Goal: Task Accomplishment & Management: Complete application form

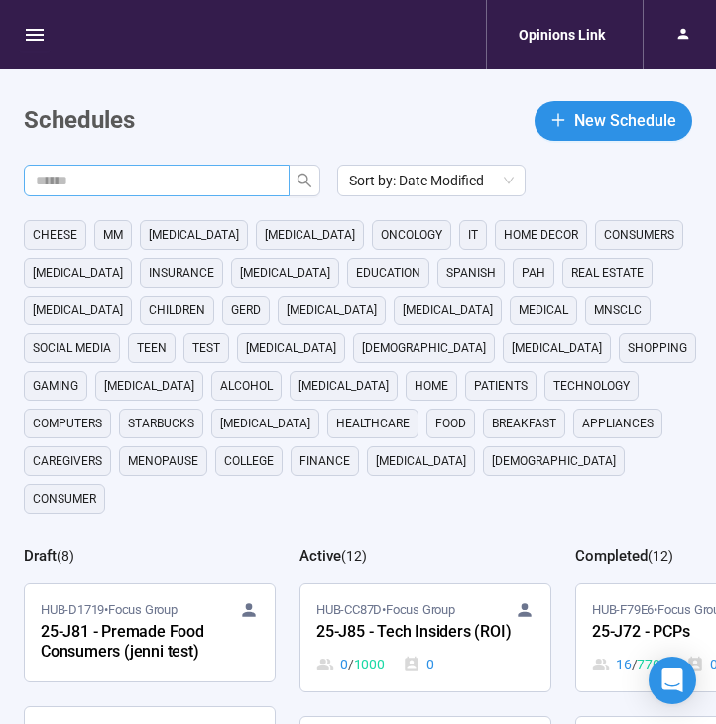
click at [216, 174] on input "text" at bounding box center [149, 181] width 226 height 22
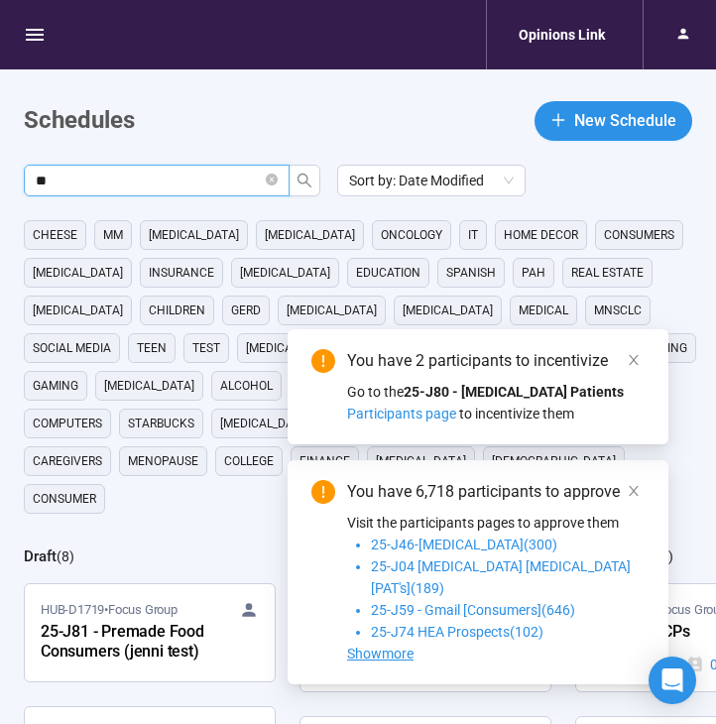
type input "**"
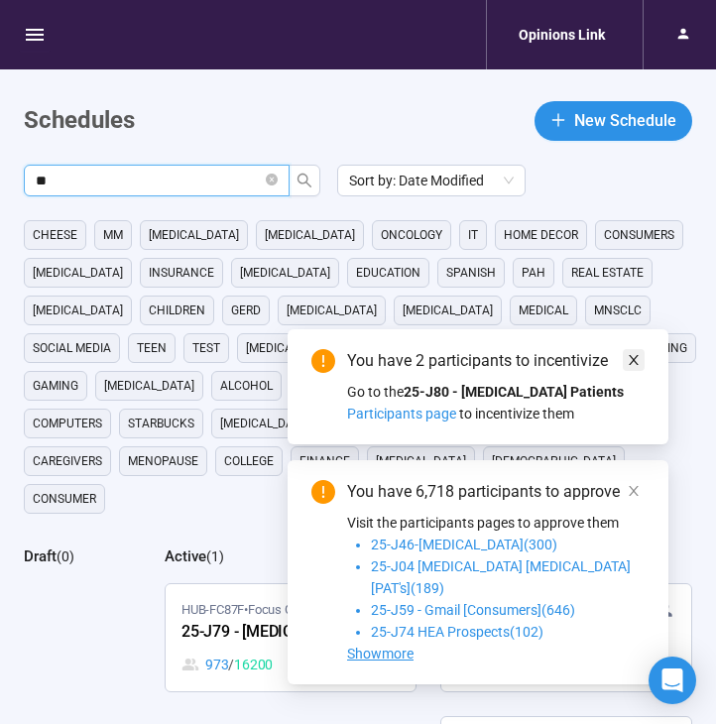
click at [631, 367] on icon "close" at bounding box center [634, 360] width 14 height 14
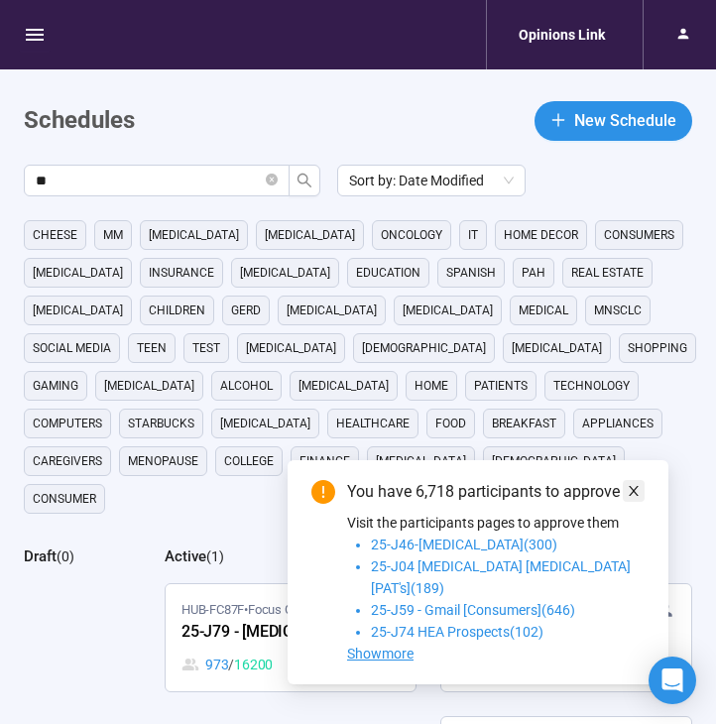
click at [638, 498] on icon "close" at bounding box center [634, 491] width 14 height 14
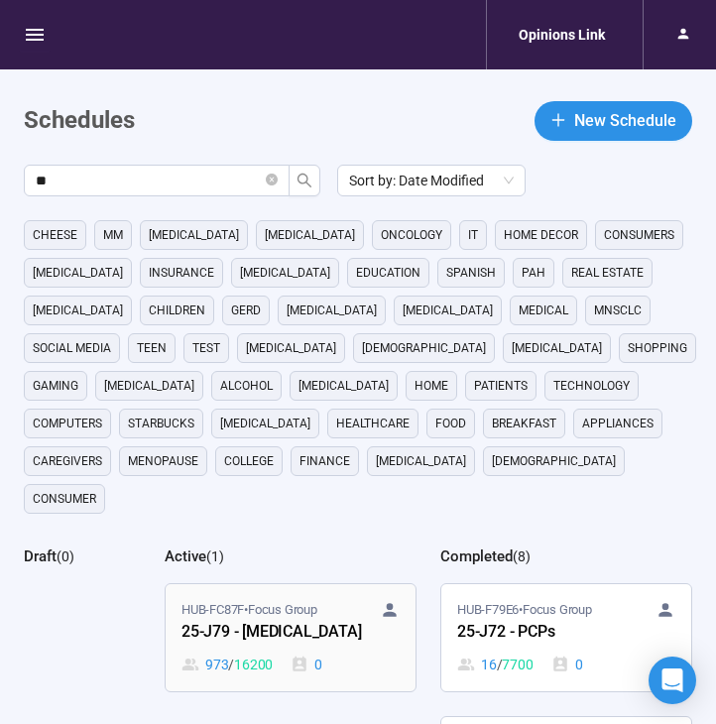
click at [260, 620] on div "25-J79 - [MEDICAL_DATA]" at bounding box center [291, 633] width 218 height 26
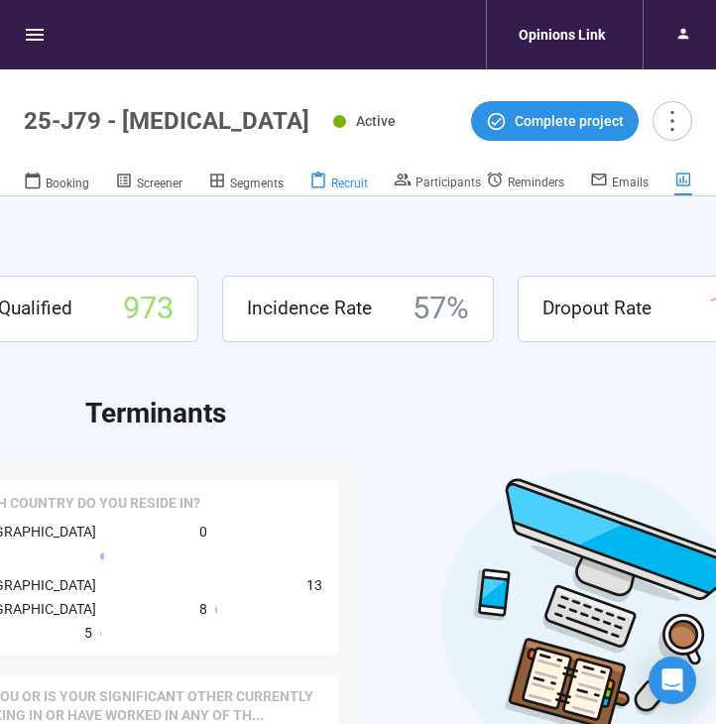
click at [343, 175] on div "Recruit" at bounding box center [339, 182] width 59 height 20
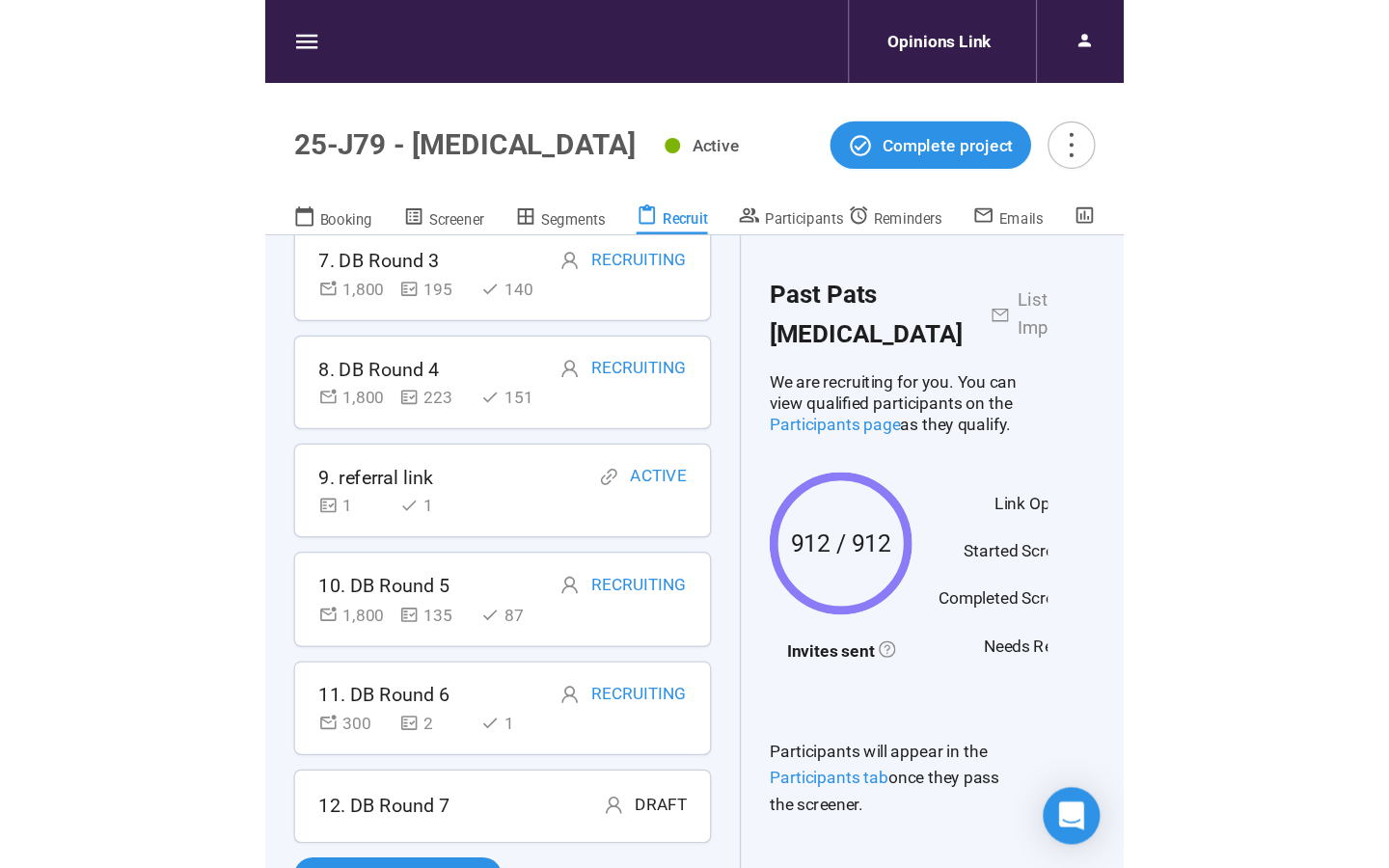
scroll to position [67, 0]
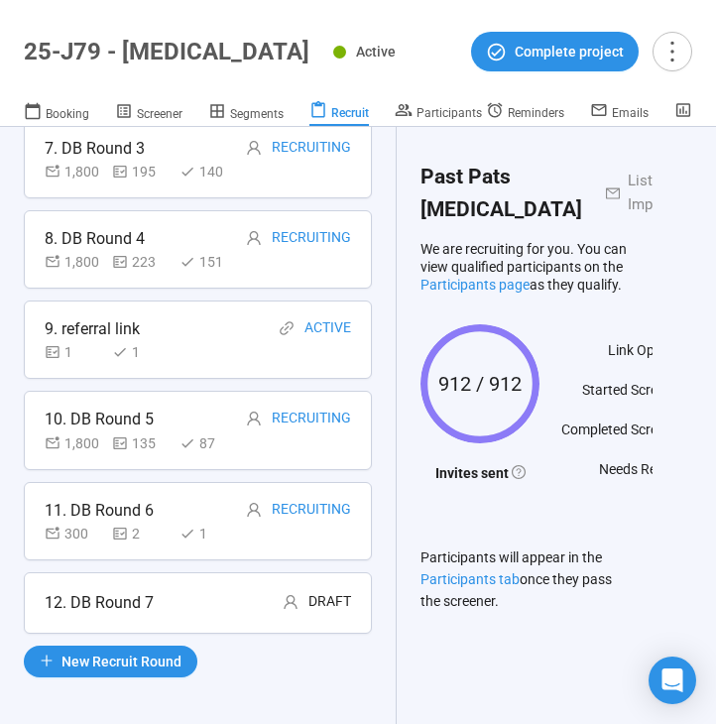
click at [140, 677] on div "Recruit Recruit participants using different sources, recruitment goals, and in…" at bounding box center [198, 425] width 397 height 597
click at [140, 660] on span "New Recruit Round" at bounding box center [122, 662] width 120 height 22
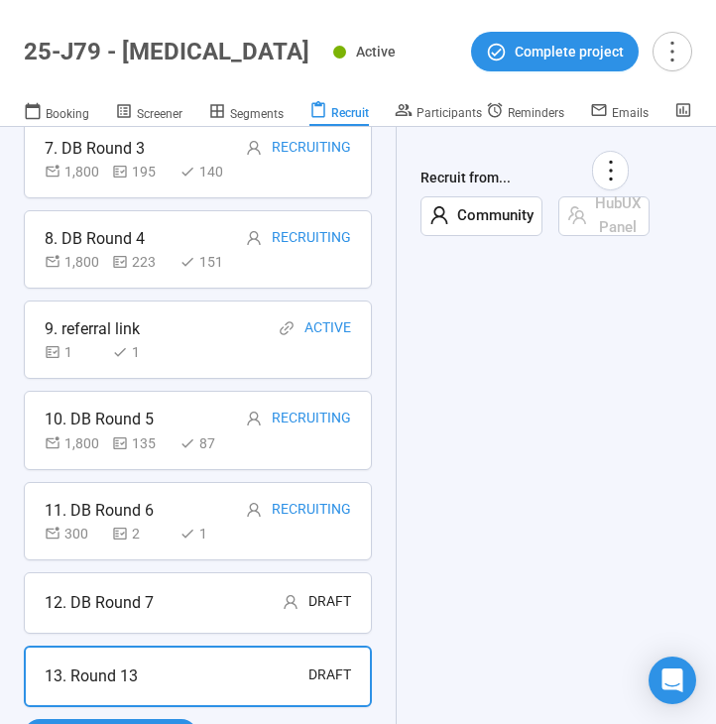
click at [498, 209] on span "Community" at bounding box center [491, 216] width 84 height 24
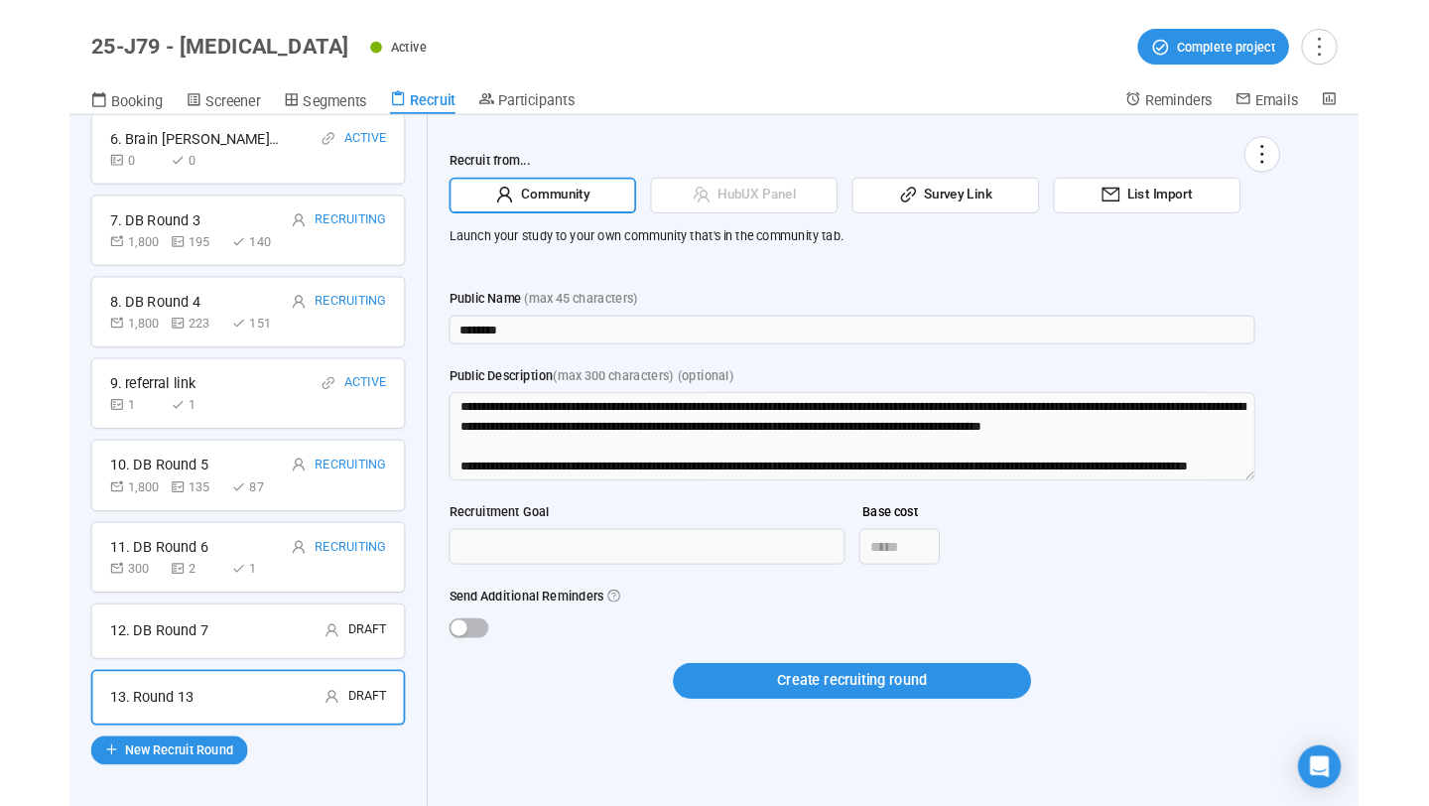
scroll to position [665, 0]
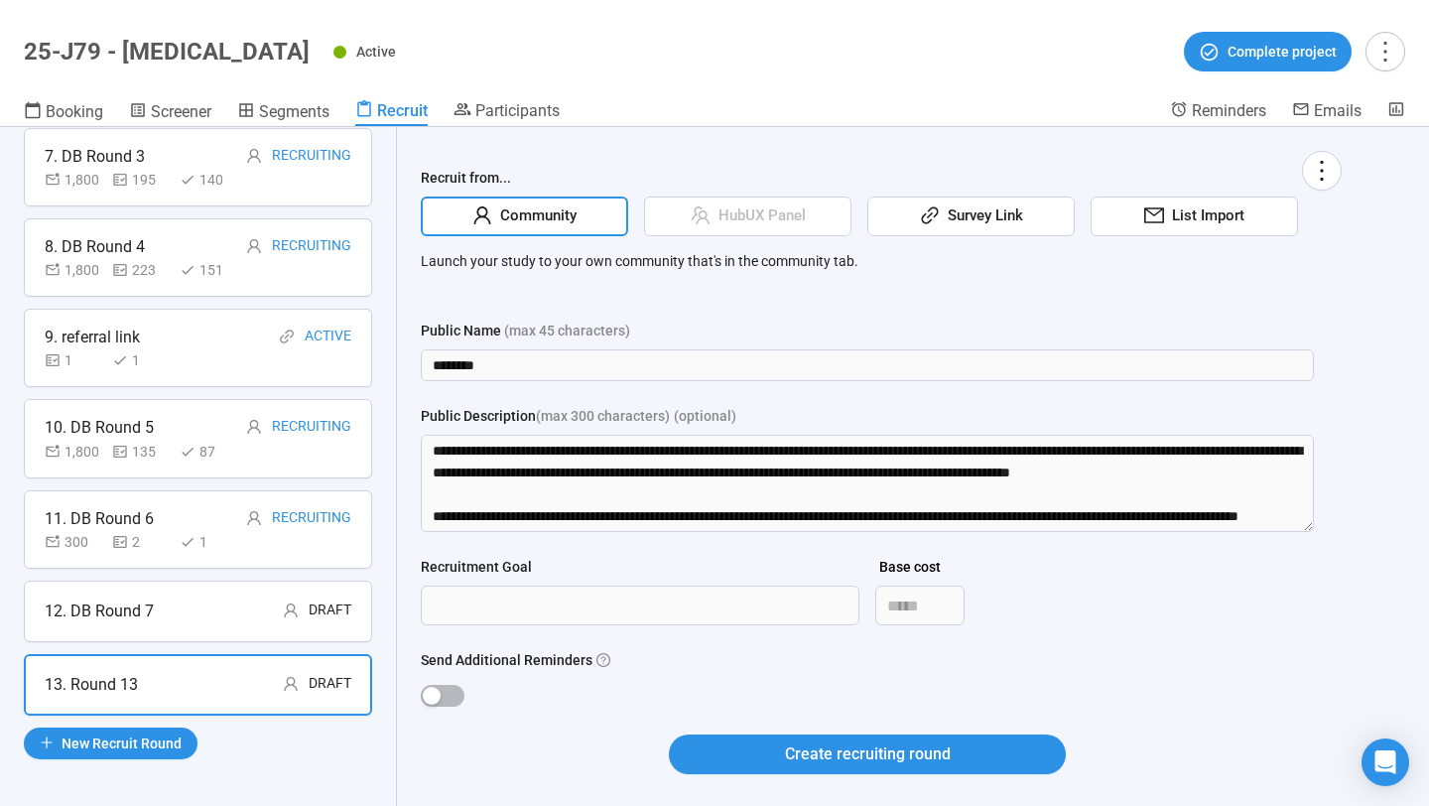
click at [715, 200] on div "Survey Link" at bounding box center [970, 216] width 207 height 40
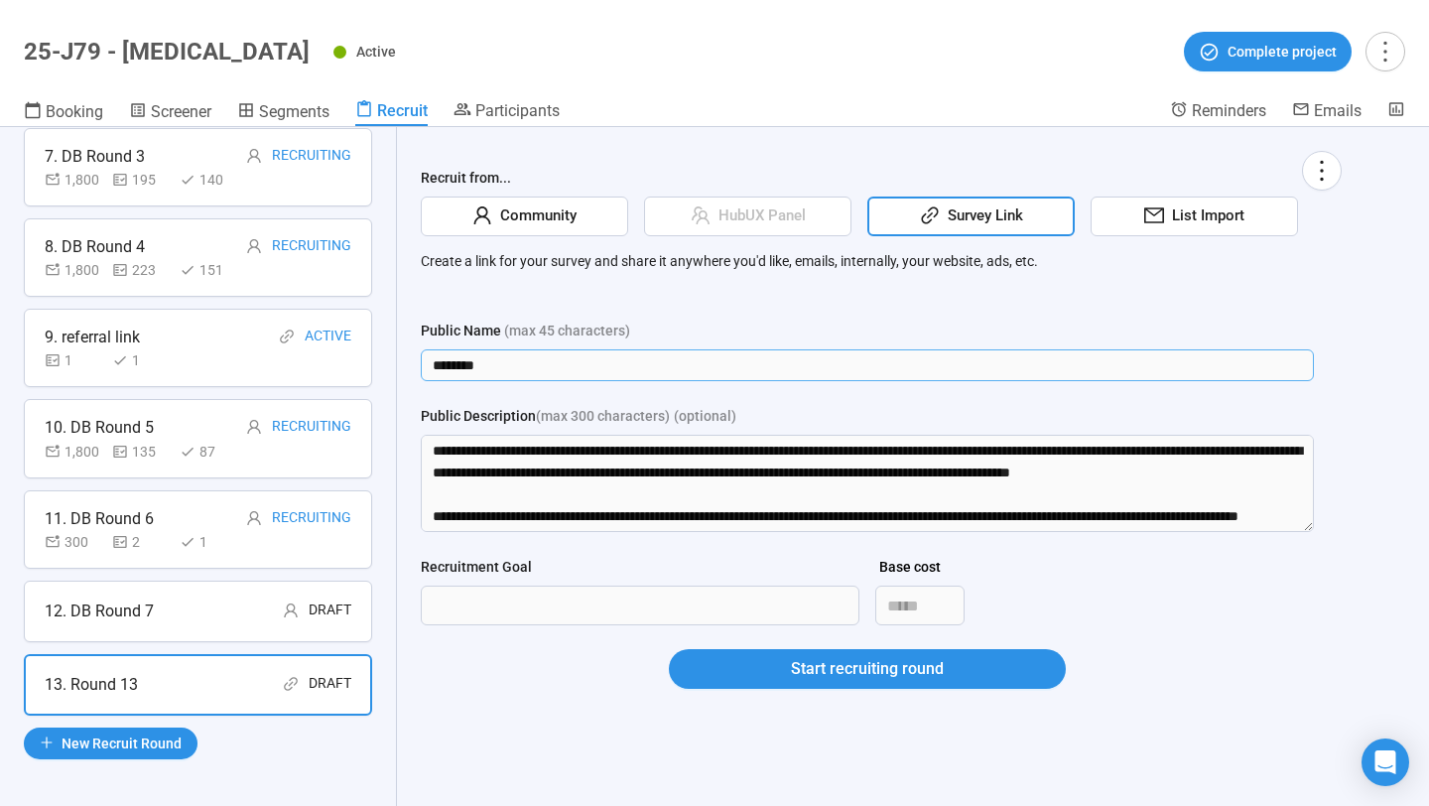
drag, startPoint x: 532, startPoint y: 358, endPoint x: 370, endPoint y: 358, distance: 161.7
click at [370, 358] on div "Recruit Recruit participants using different sources, recruitment goals, and in…" at bounding box center [714, 466] width 1429 height 679
type input "**********"
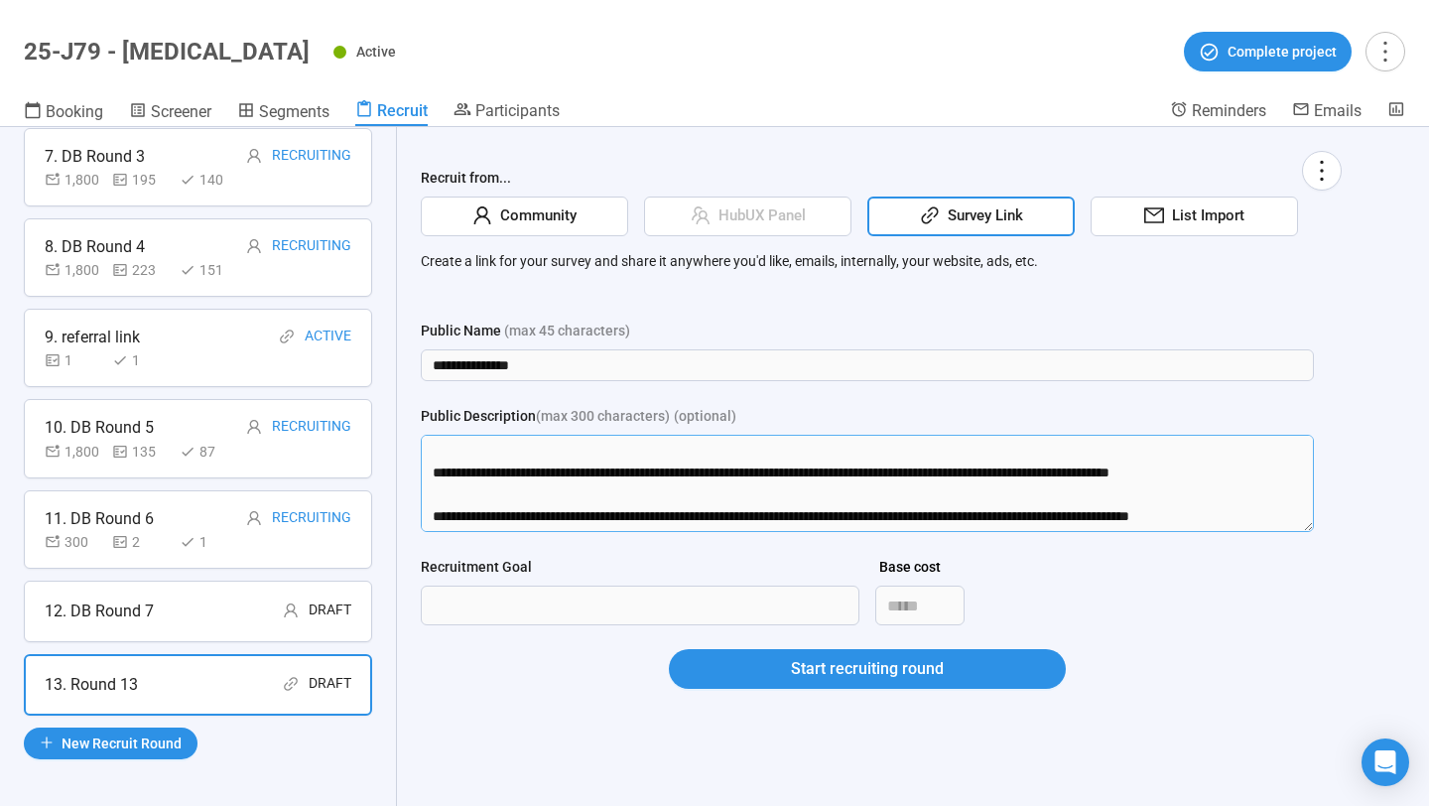
drag, startPoint x: 429, startPoint y: 446, endPoint x: 637, endPoint y: 574, distance: 244.5
click at [637, 574] on form "**********" at bounding box center [867, 515] width 893 height 393
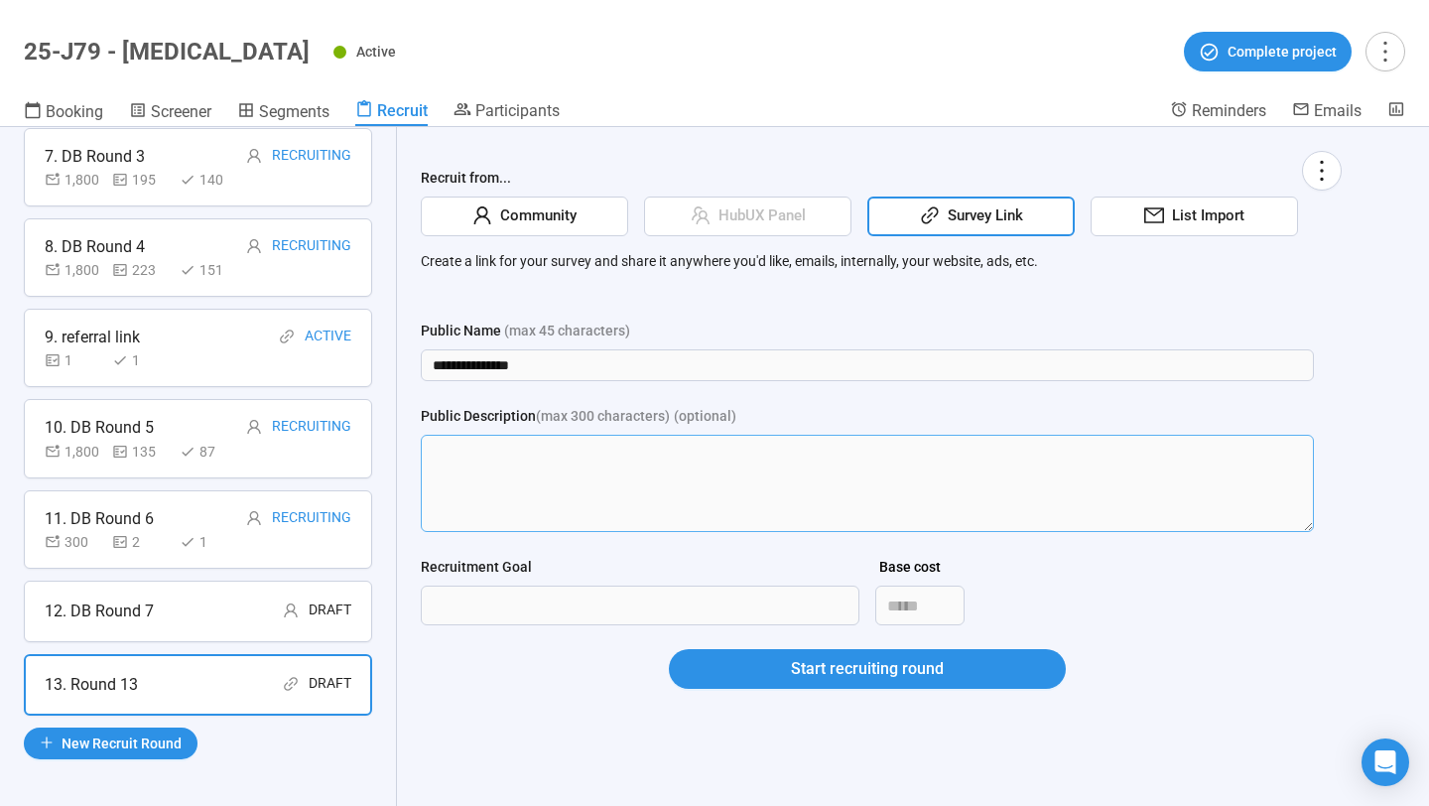
scroll to position [0, 0]
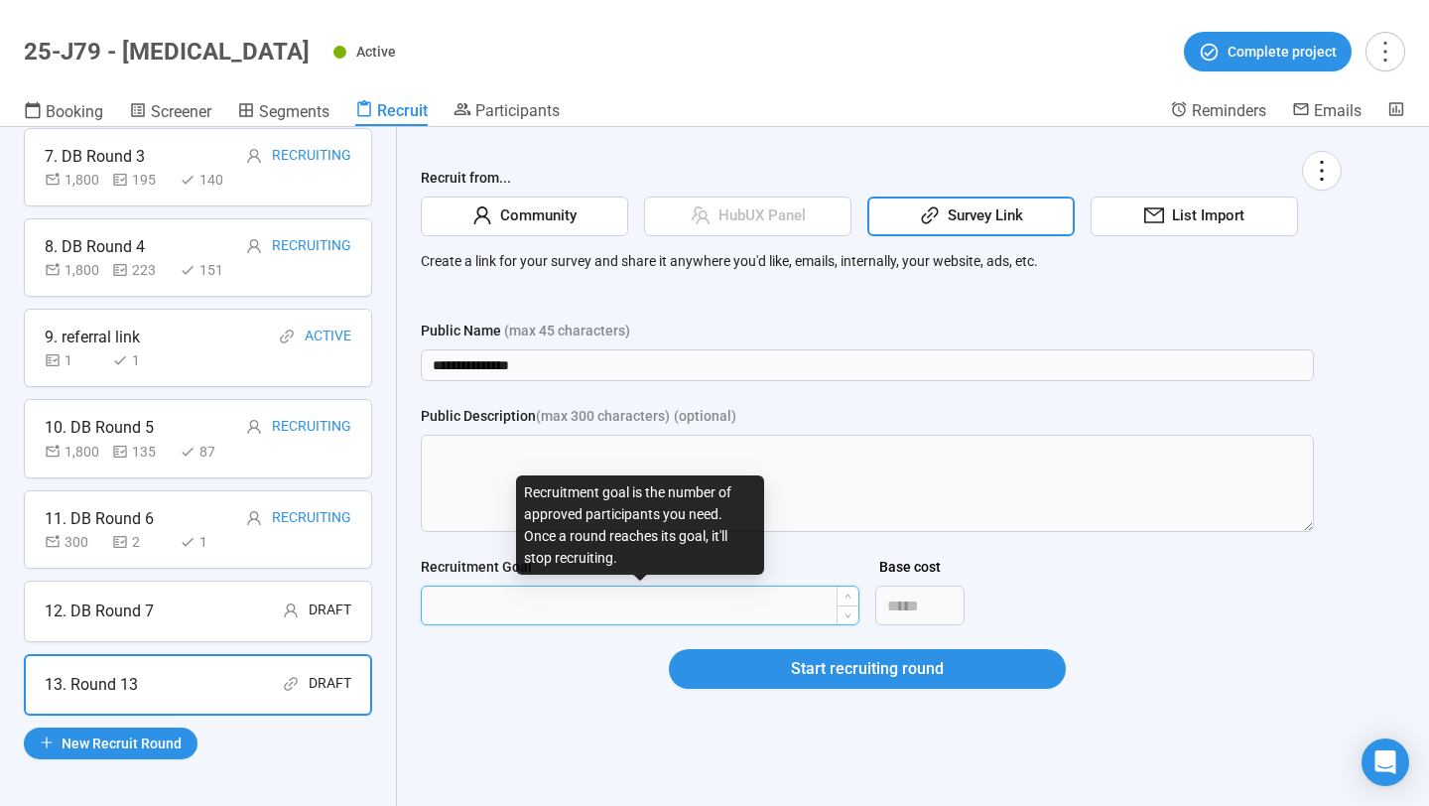
click at [595, 608] on input "Recruitment Goal" at bounding box center [640, 605] width 437 height 38
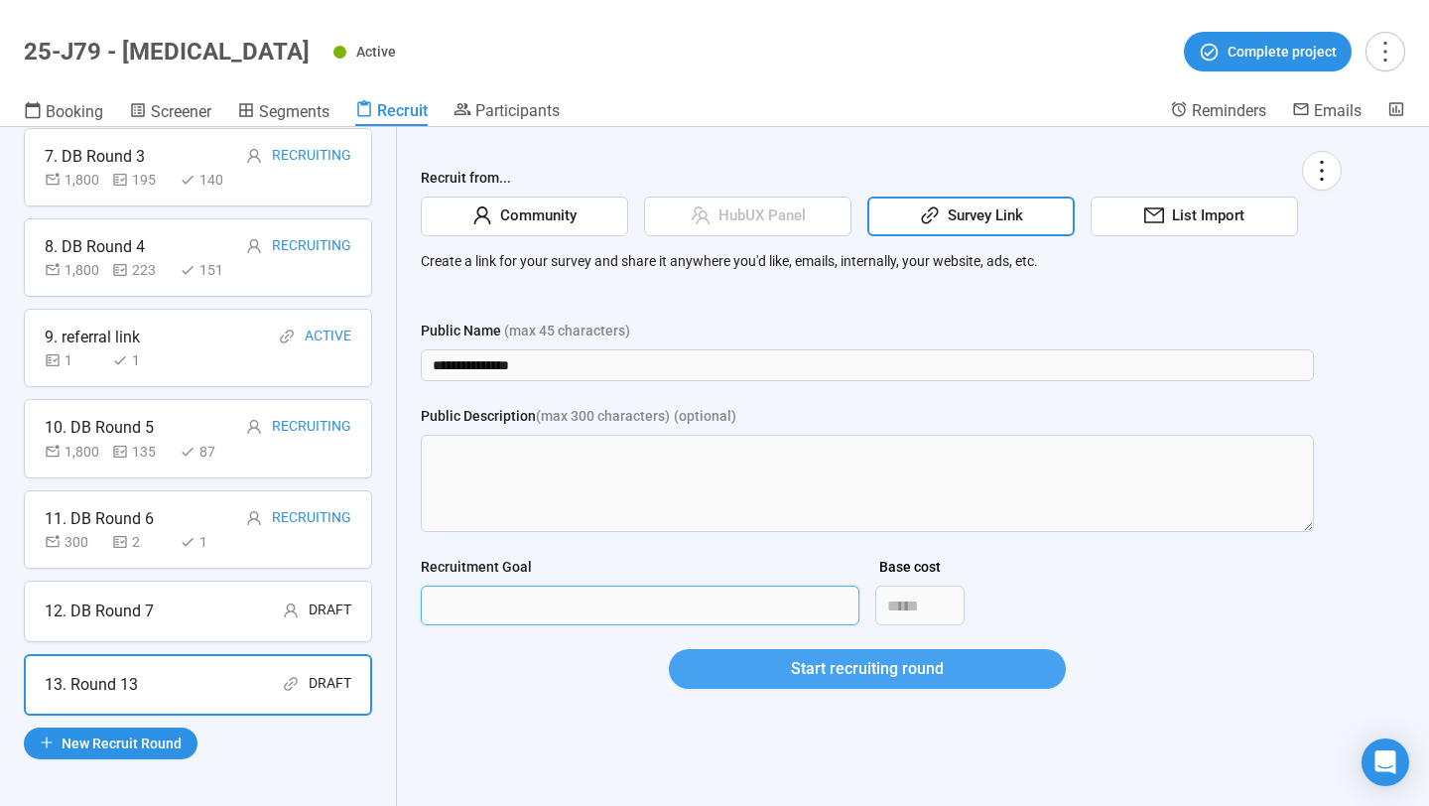
type input "***"
click at [715, 669] on button "Start recruiting round" at bounding box center [867, 669] width 397 height 40
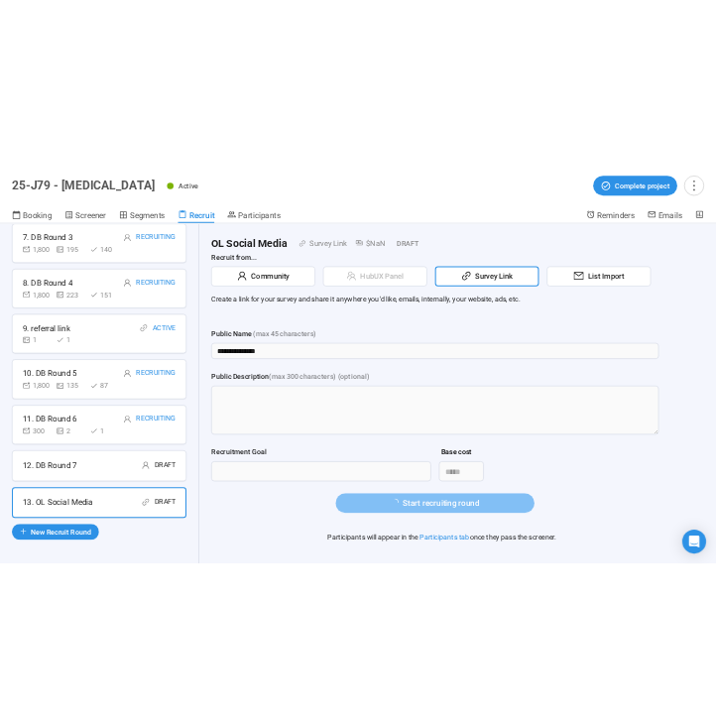
scroll to position [673, 0]
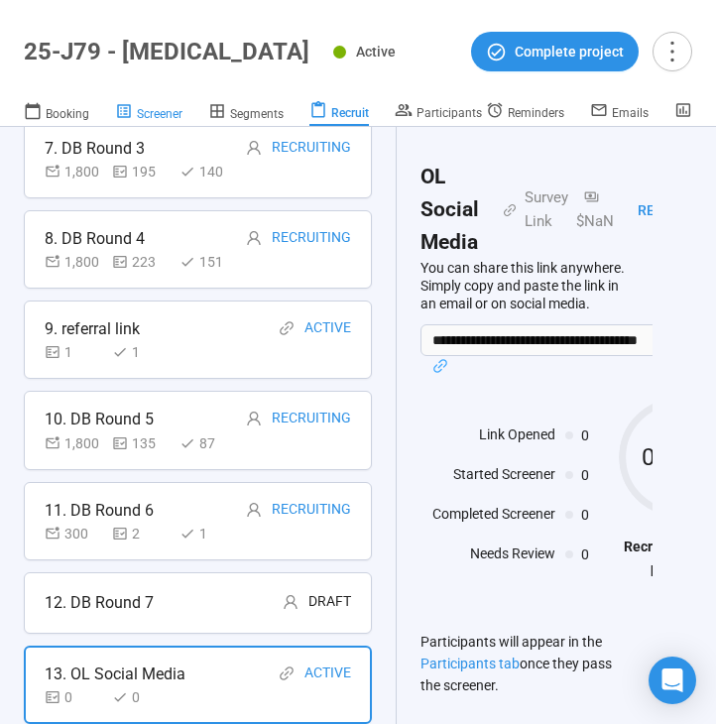
click at [162, 111] on span "Screener" at bounding box center [160, 114] width 46 height 14
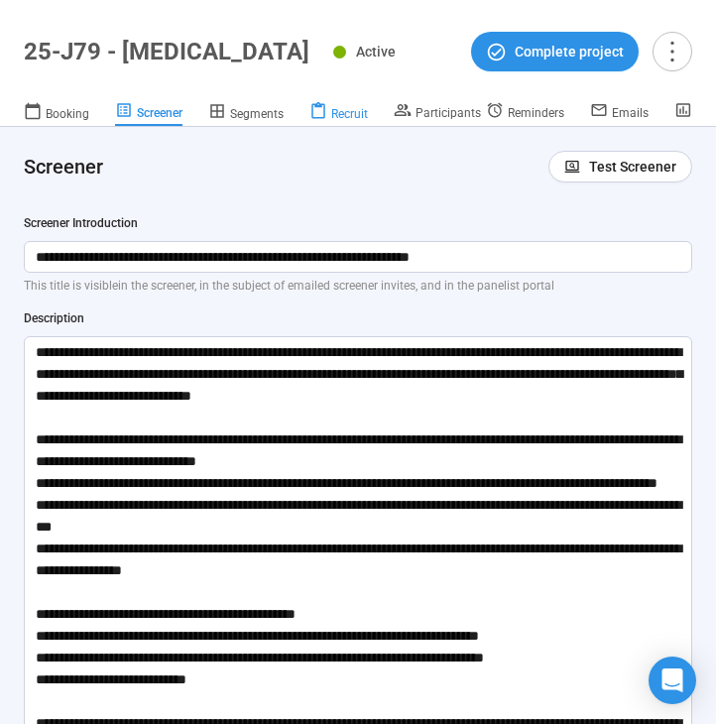
click at [354, 118] on span "Recruit" at bounding box center [349, 114] width 37 height 14
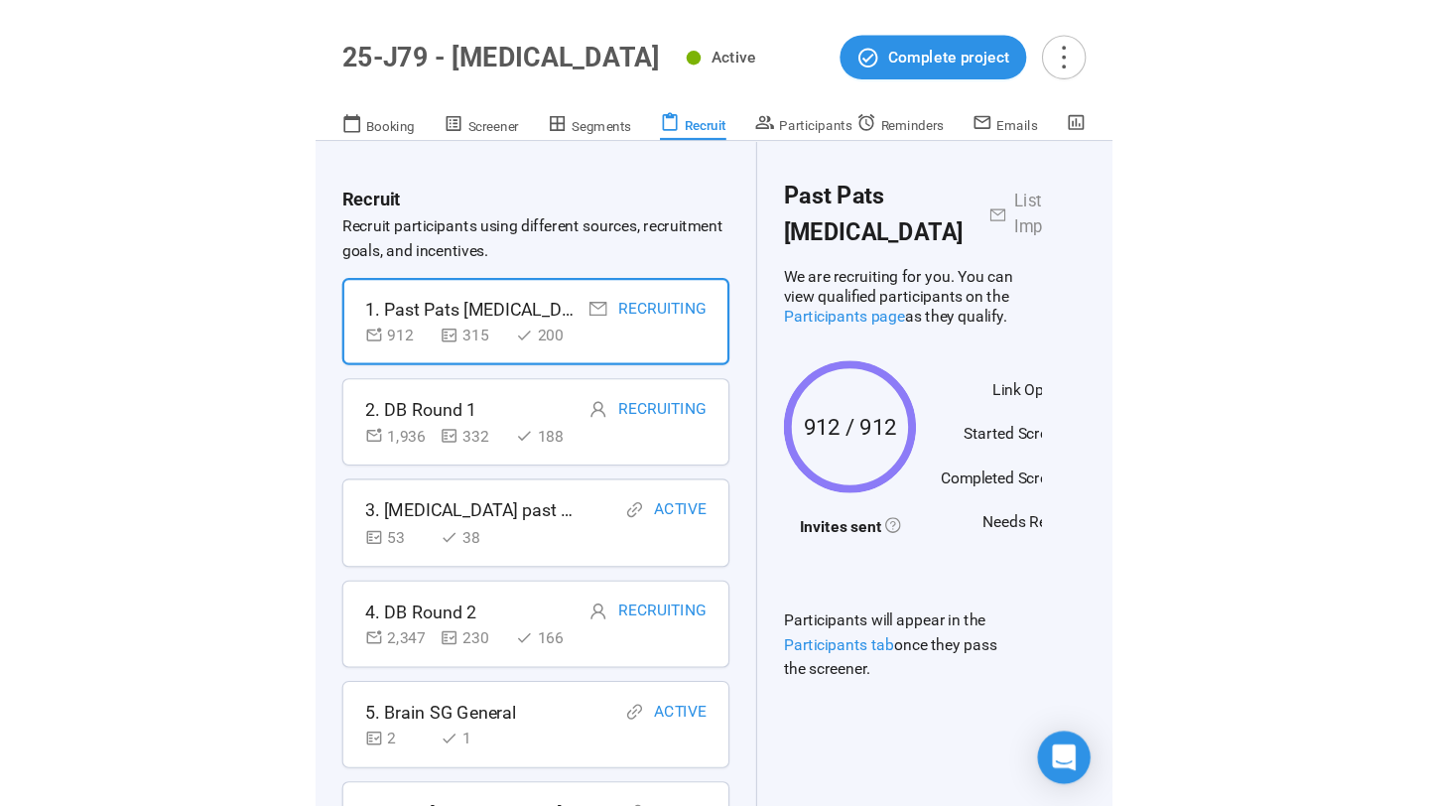
scroll to position [764, 0]
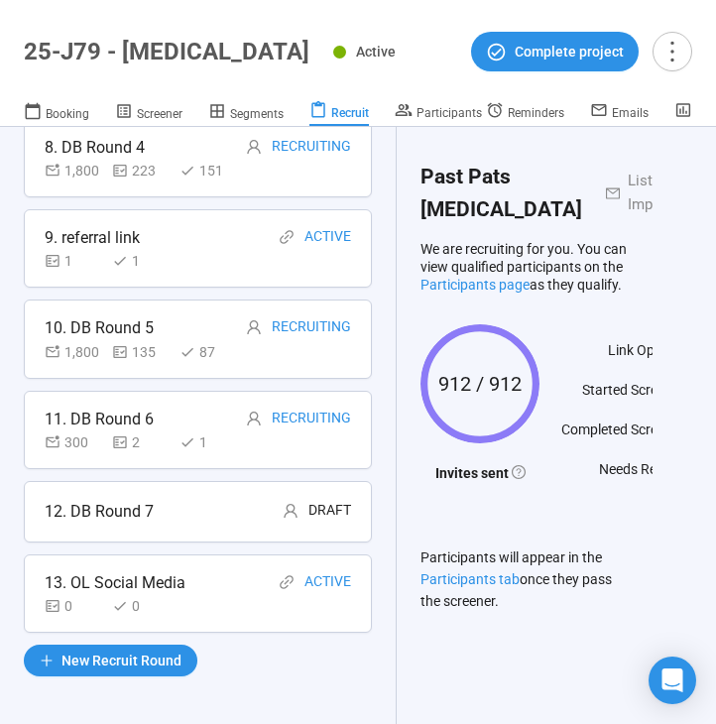
click at [214, 602] on div "0 0" at bounding box center [198, 606] width 307 height 22
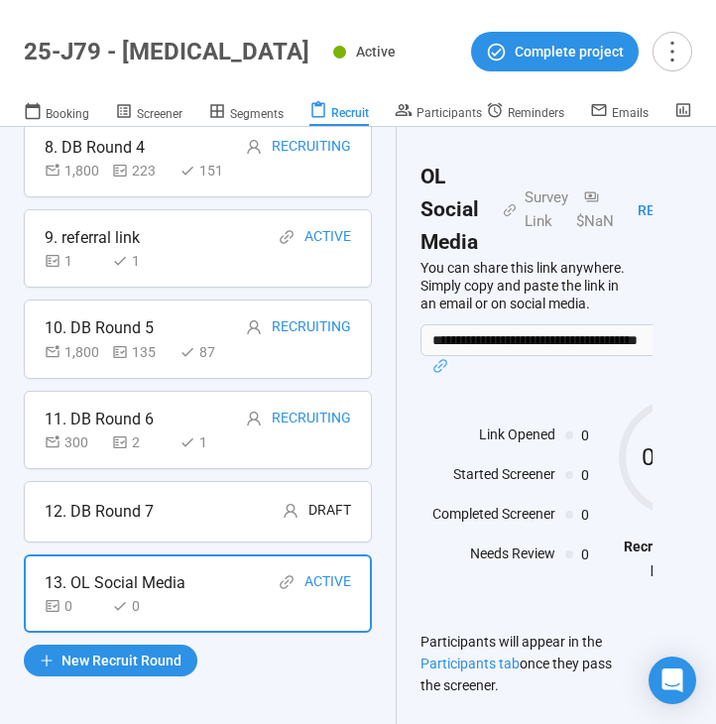
click at [446, 364] on icon "link" at bounding box center [441, 366] width 14 height 14
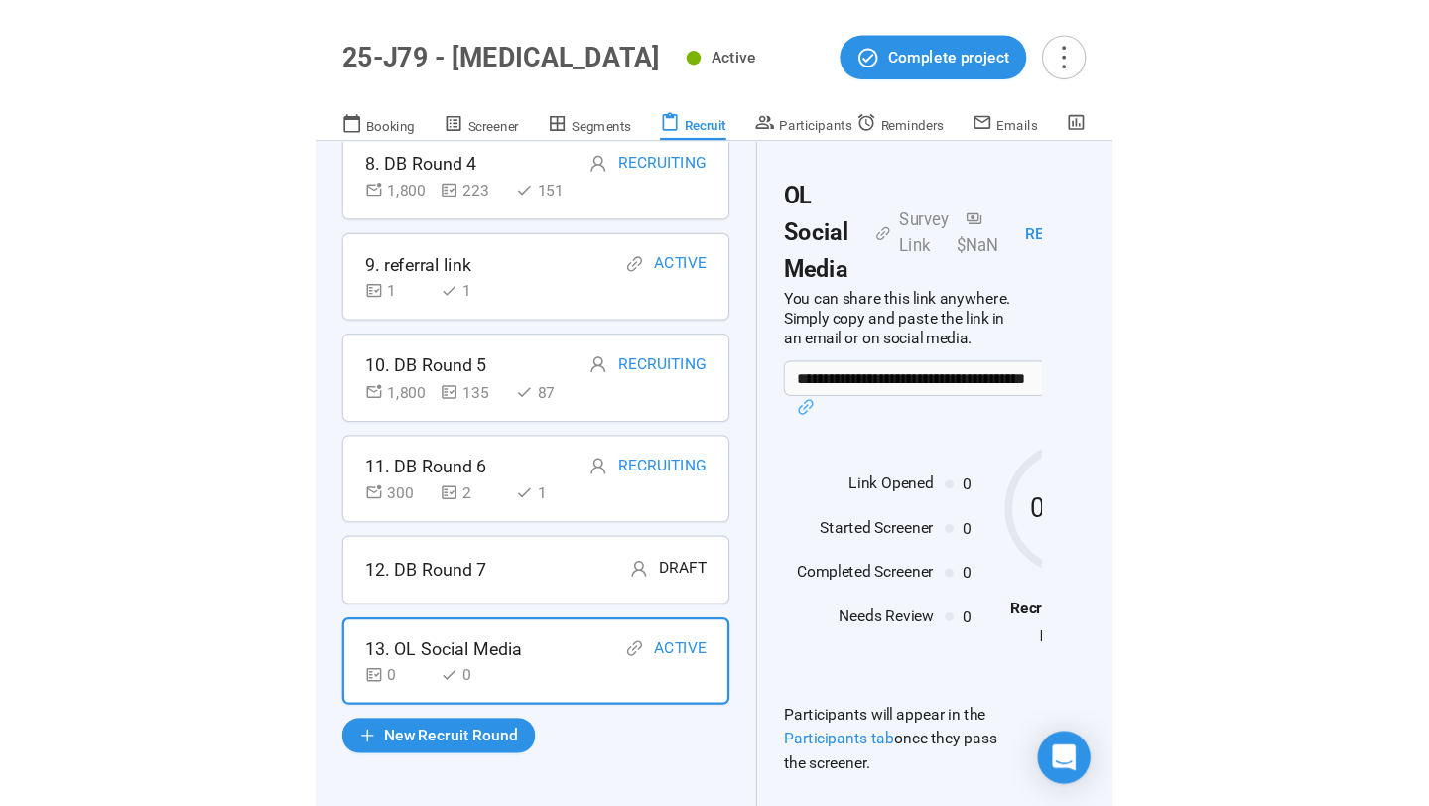
scroll to position [683, 0]
